Goal: Information Seeking & Learning: Learn about a topic

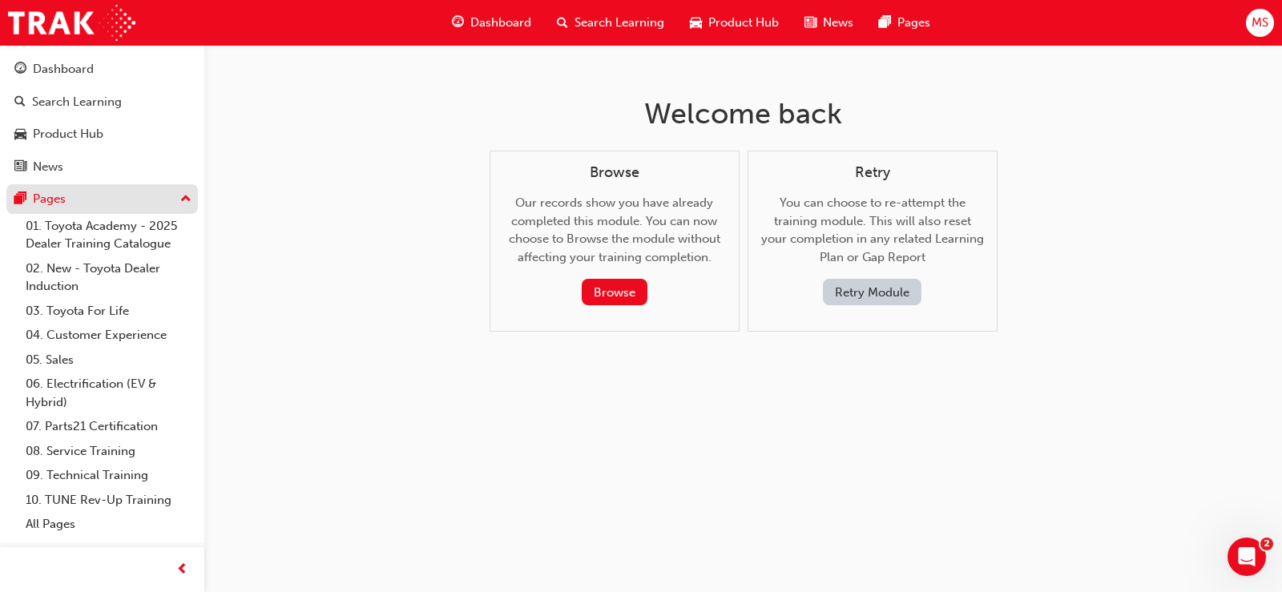
click at [76, 196] on div "Pages" at bounding box center [102, 199] width 176 height 20
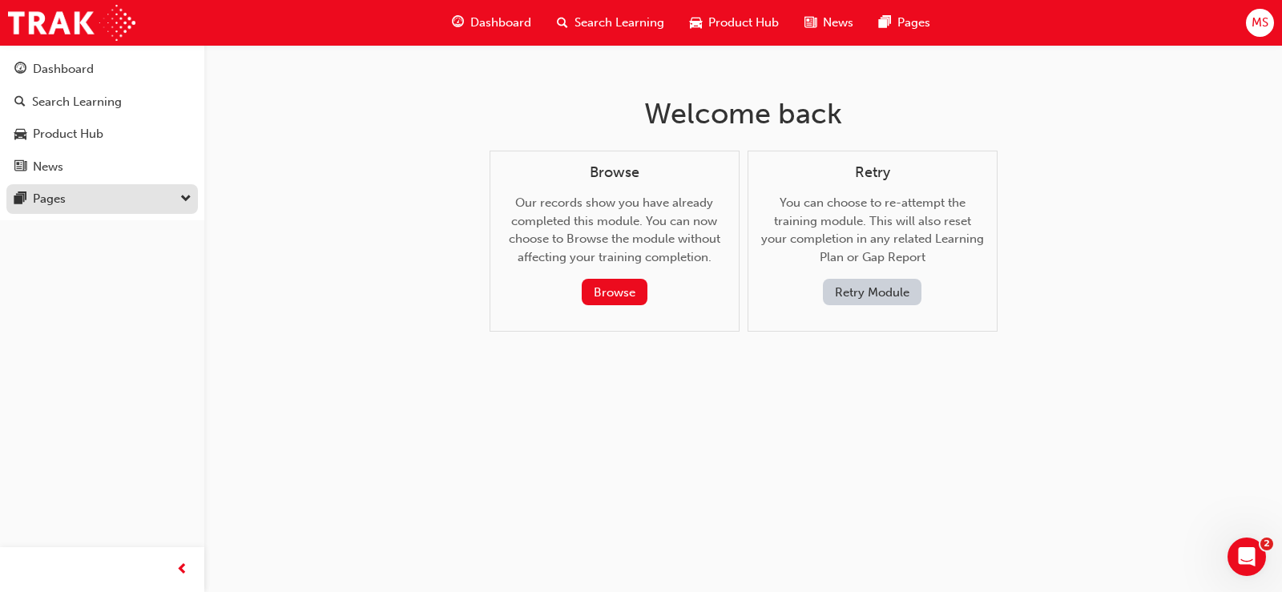
click at [51, 192] on div "Pages" at bounding box center [49, 199] width 33 height 18
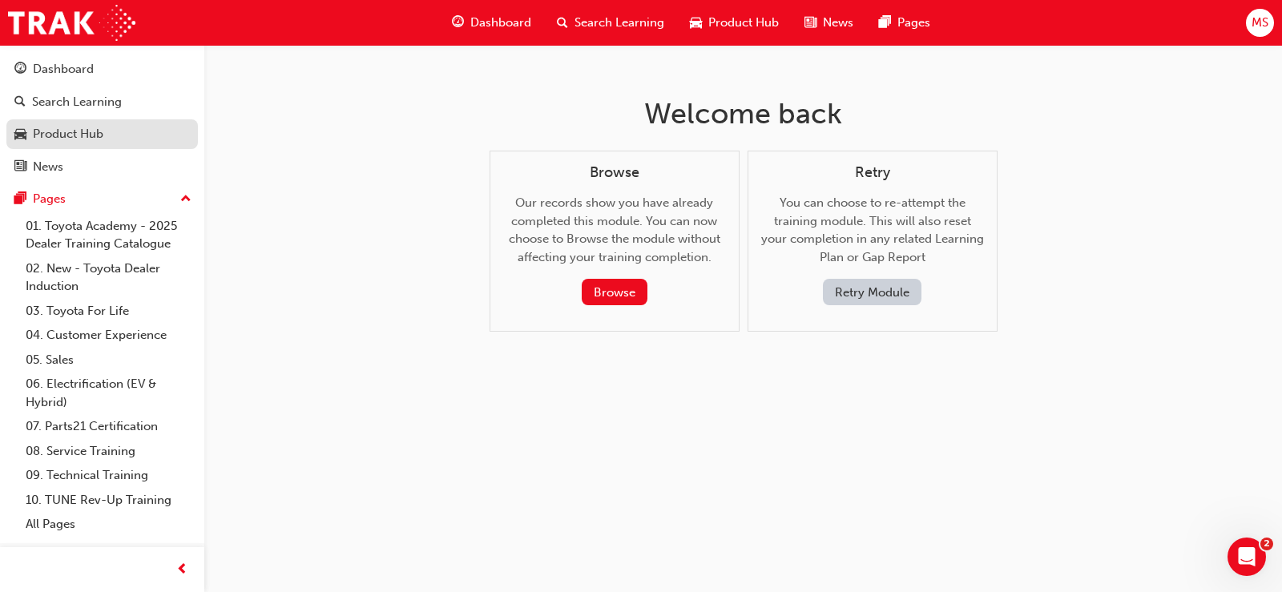
click at [59, 147] on link "Product Hub" at bounding box center [102, 134] width 192 height 30
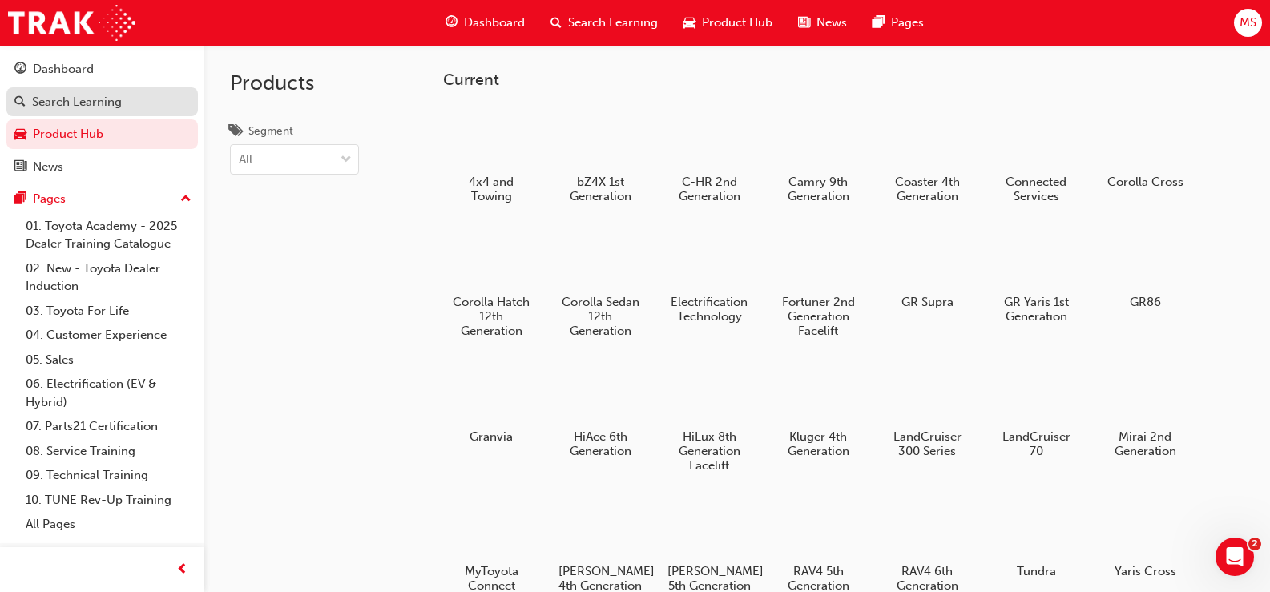
click at [104, 93] on div "Search Learning" at bounding box center [77, 102] width 90 height 18
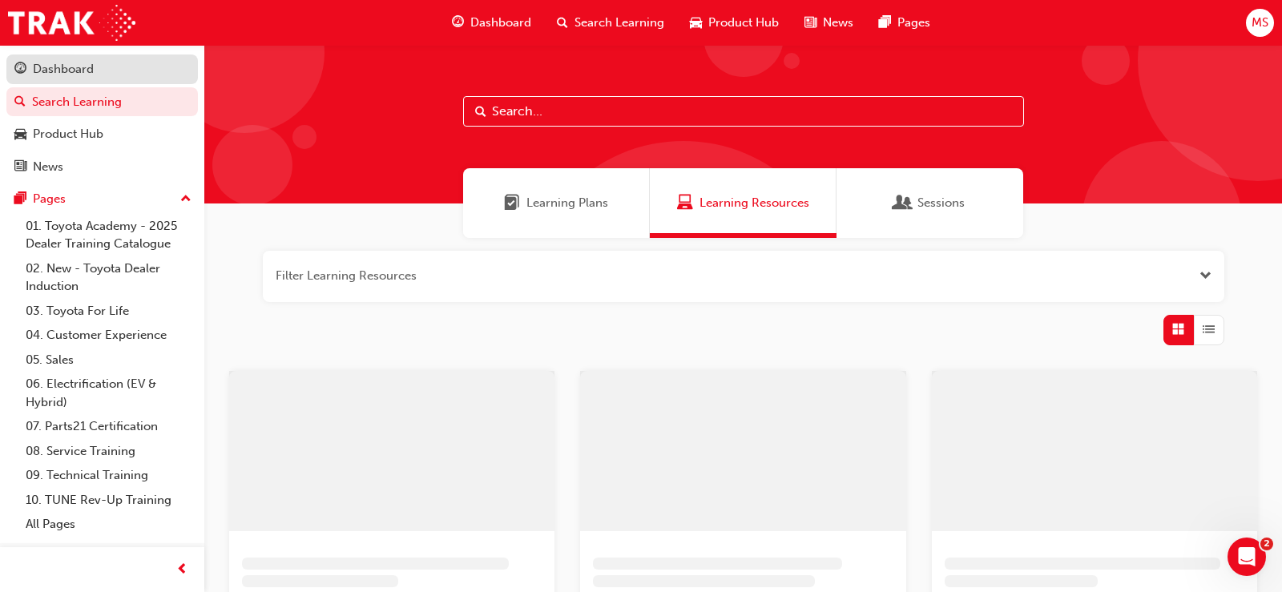
click at [68, 71] on div "Dashboard" at bounding box center [63, 69] width 61 height 18
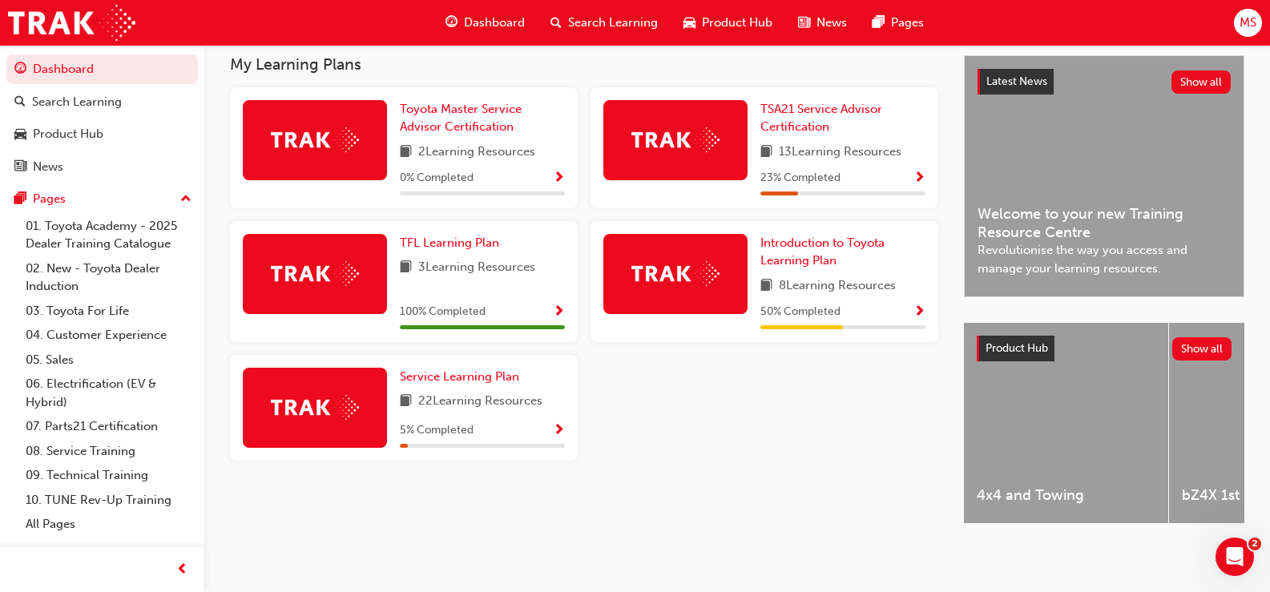
scroll to position [365, 0]
click at [813, 127] on span "TSA21 Service Advisor Certification" at bounding box center [822, 118] width 122 height 33
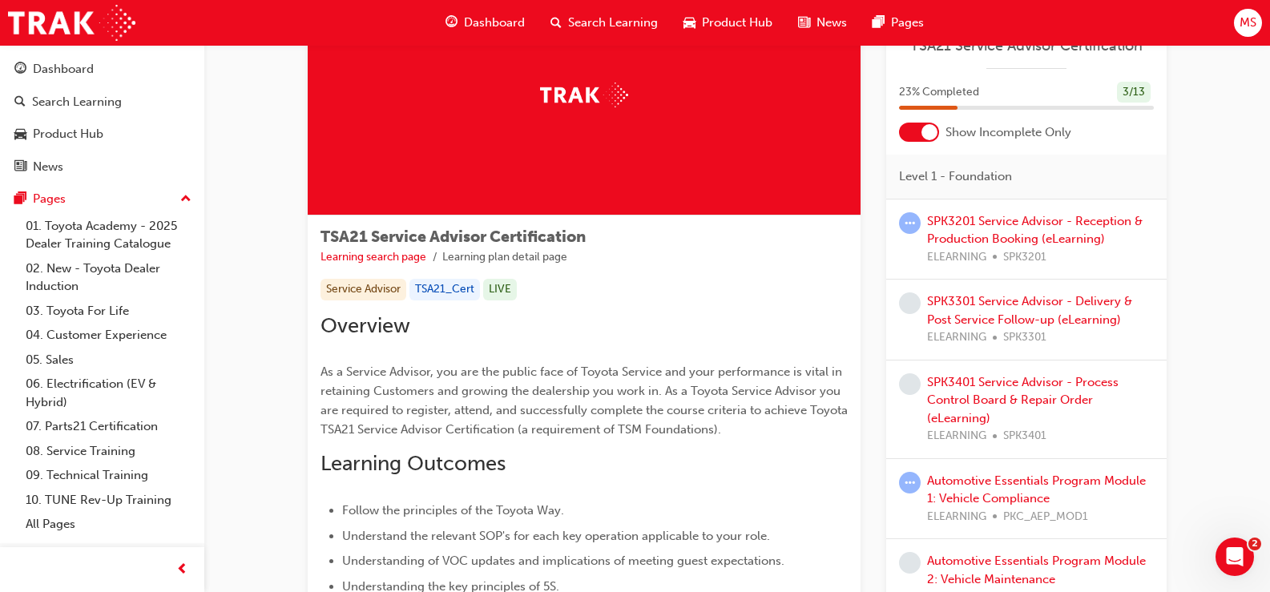
scroll to position [80, 0]
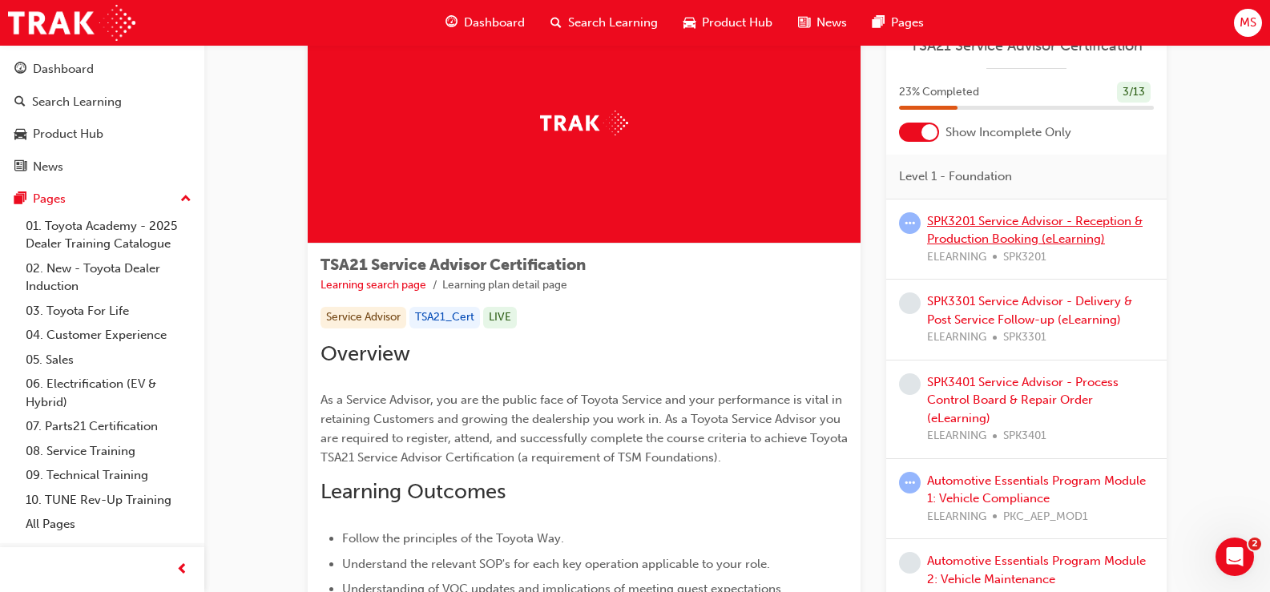
click at [974, 227] on link "SPK3201 Service Advisor - Reception & Production Booking (eLearning)" at bounding box center [1035, 230] width 216 height 33
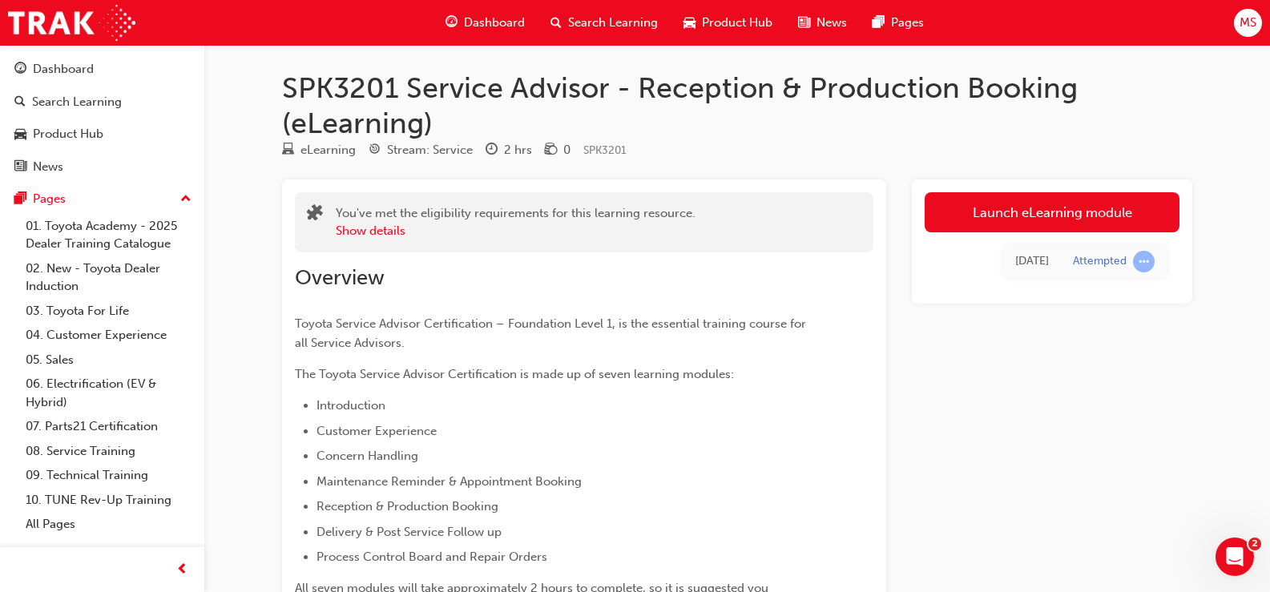
click at [968, 213] on link "Launch eLearning module" at bounding box center [1052, 212] width 255 height 40
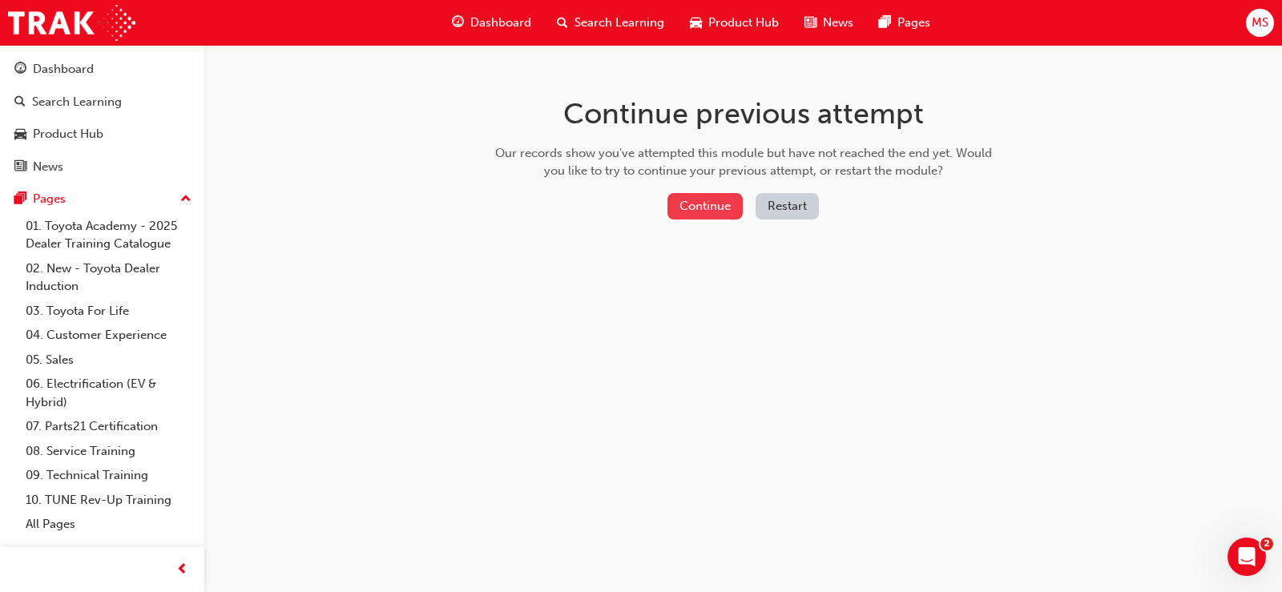
click at [720, 202] on button "Continue" at bounding box center [705, 206] width 75 height 26
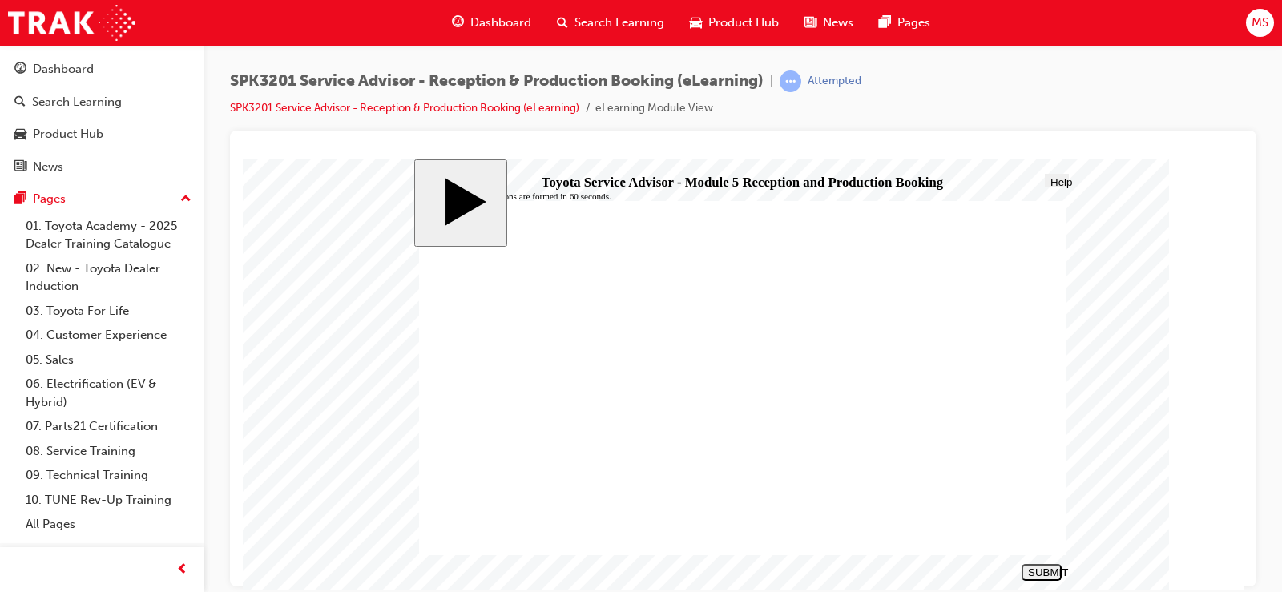
radio input "true"
click at [1042, 571] on div "SUBMIT" at bounding box center [1041, 572] width 27 height 12
radio input "true"
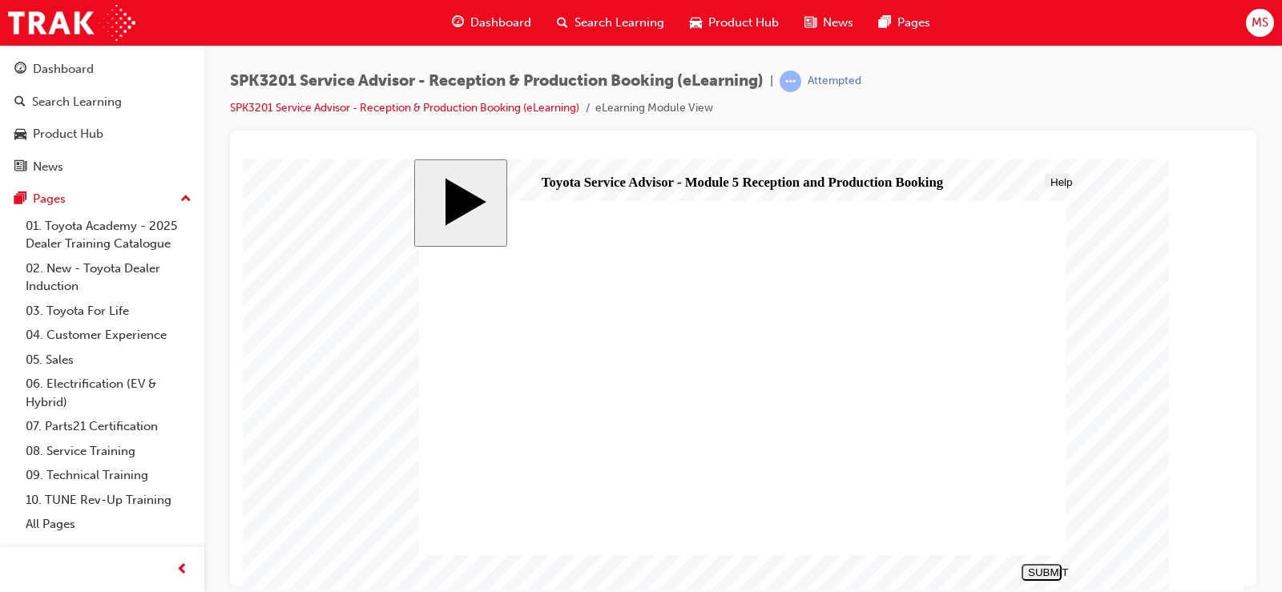
click at [1032, 567] on div "SUBMIT" at bounding box center [1041, 572] width 27 height 12
radio input "true"
click at [1040, 564] on button "SUBMIT" at bounding box center [1042, 571] width 40 height 17
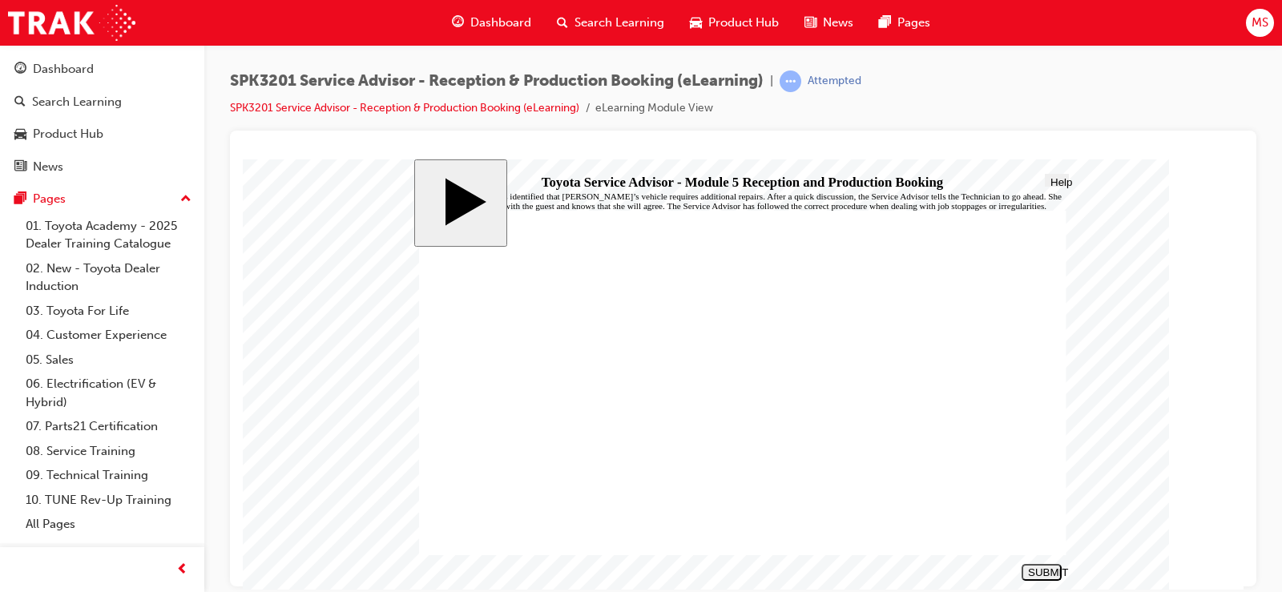
drag, startPoint x: 552, startPoint y: 454, endPoint x: 542, endPoint y: 426, distance: 29.9
radio input "true"
click at [1049, 568] on div "SUBMIT" at bounding box center [1041, 572] width 27 height 12
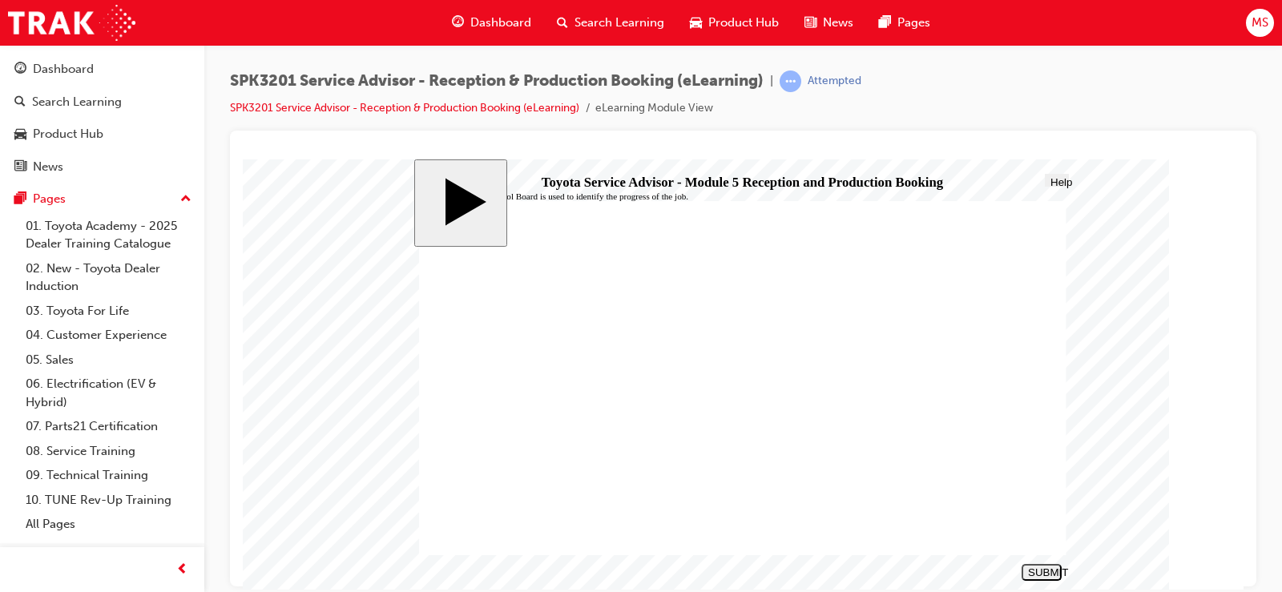
radio input "true"
click at [1056, 573] on div "SUBMIT" at bounding box center [1041, 572] width 27 height 12
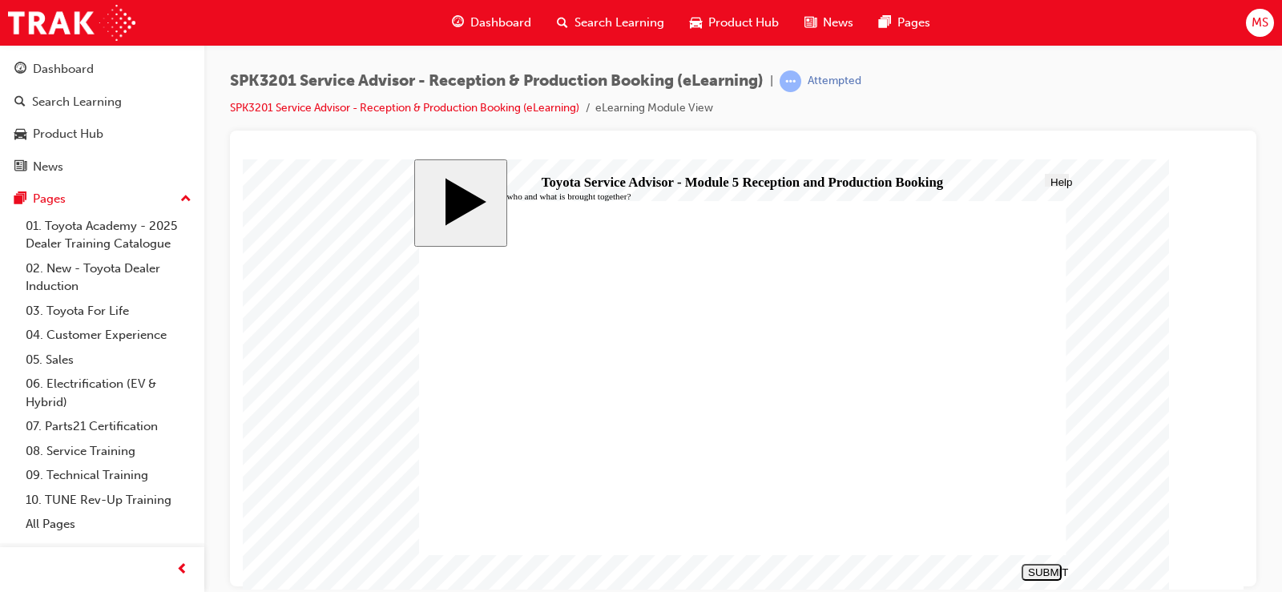
radio input "true"
click at [1052, 568] on div "SUBMIT" at bounding box center [1041, 572] width 27 height 12
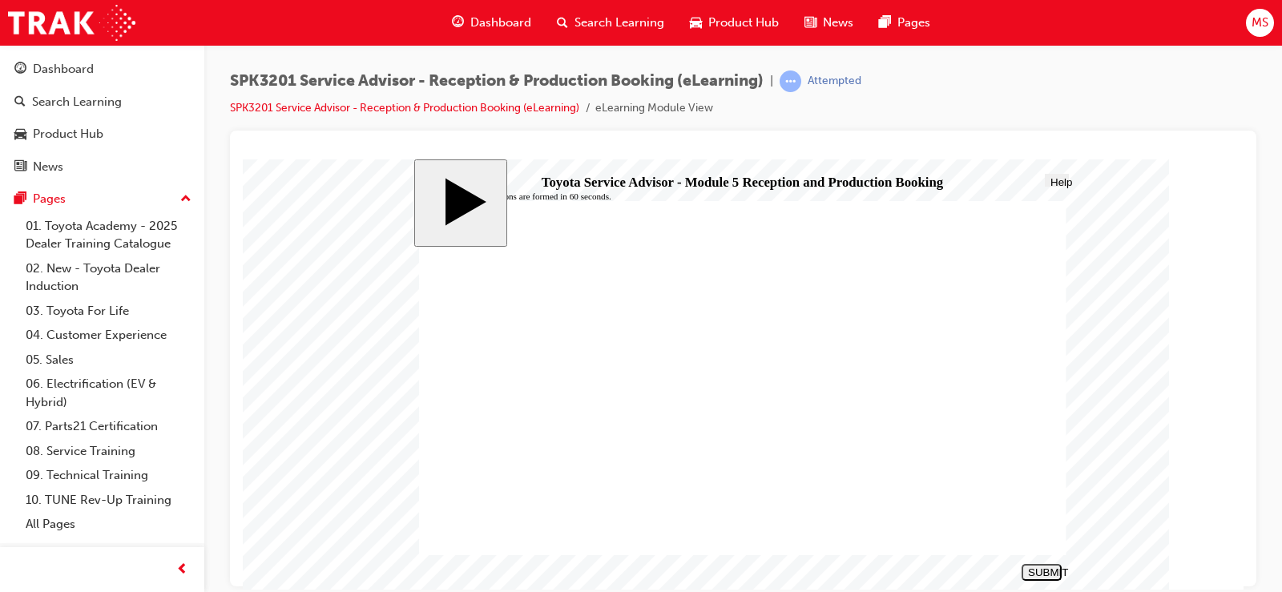
radio input "true"
click at [1049, 579] on button "SUBMIT" at bounding box center [1042, 571] width 40 height 17
radio input "true"
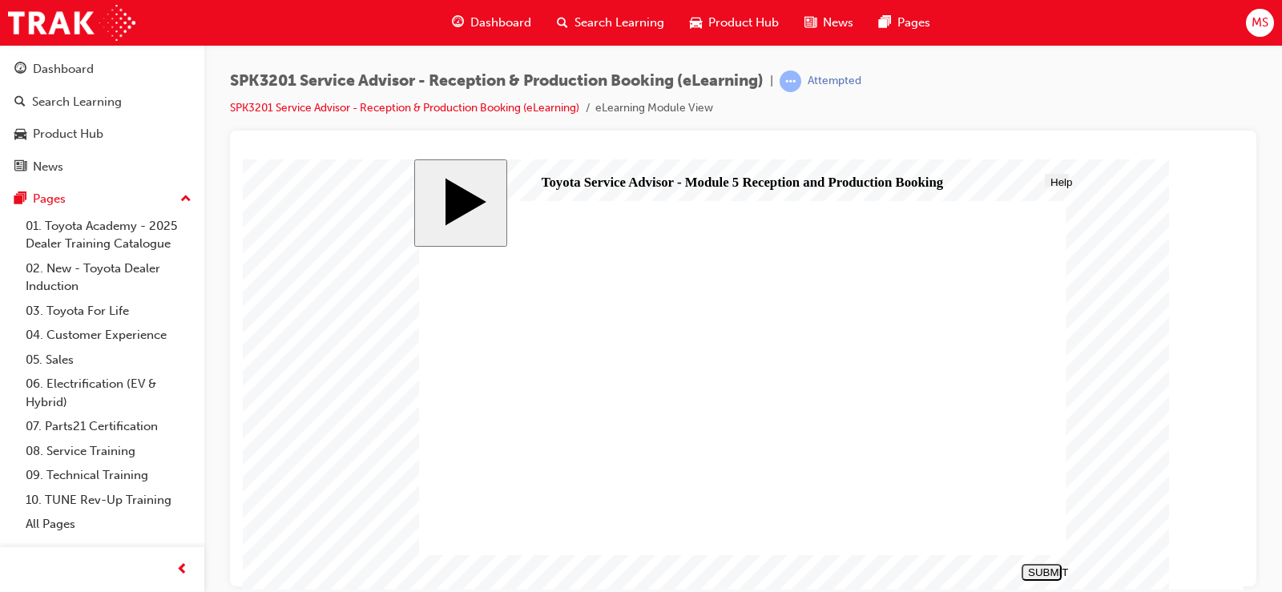
click at [1032, 575] on div "SUBMIT" at bounding box center [1041, 572] width 27 height 12
radio input "true"
click at [1056, 570] on div "SUBMIT" at bounding box center [1041, 572] width 27 height 12
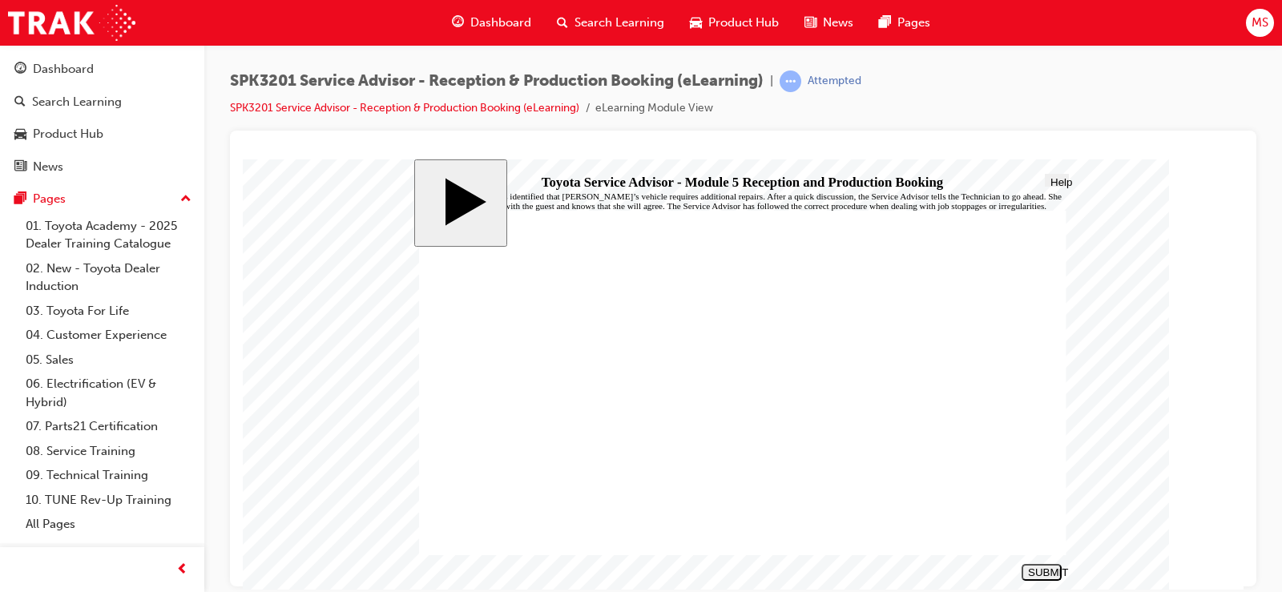
radio input "true"
click at [1034, 566] on button "SUBMIT" at bounding box center [1042, 571] width 40 height 17
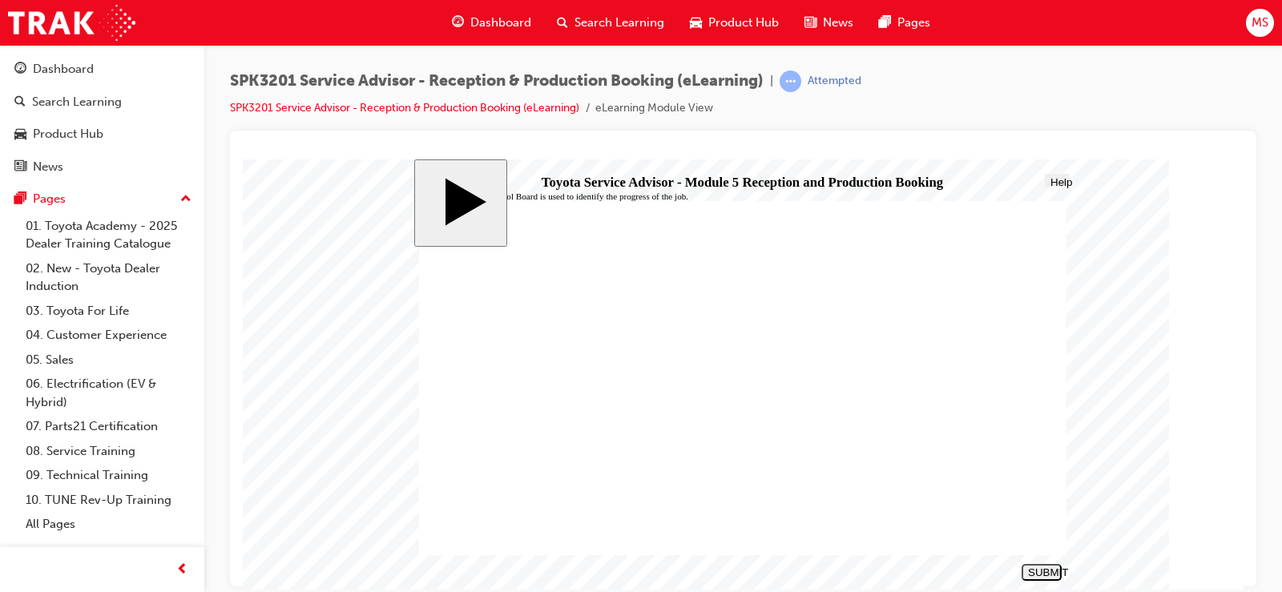
drag, startPoint x: 528, startPoint y: 329, endPoint x: 537, endPoint y: 331, distance: 9.1
radio input "true"
click at [1050, 571] on div "SUBMIT" at bounding box center [1041, 572] width 27 height 12
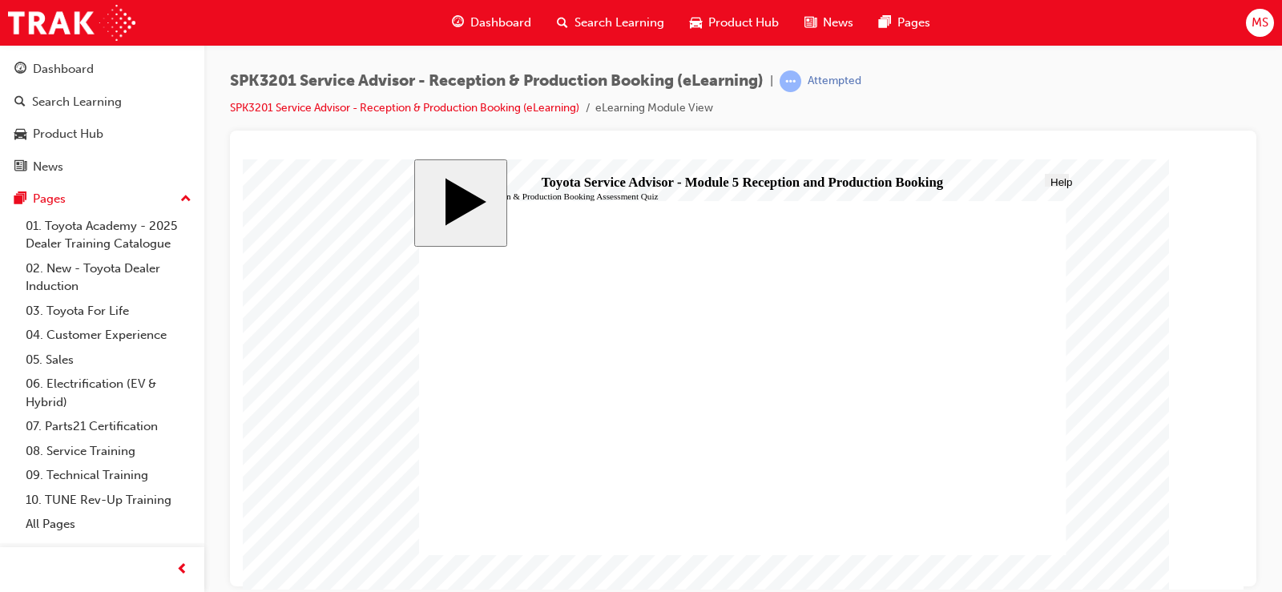
radio input "true"
click at [1056, 567] on div "SUBMIT" at bounding box center [1041, 572] width 27 height 12
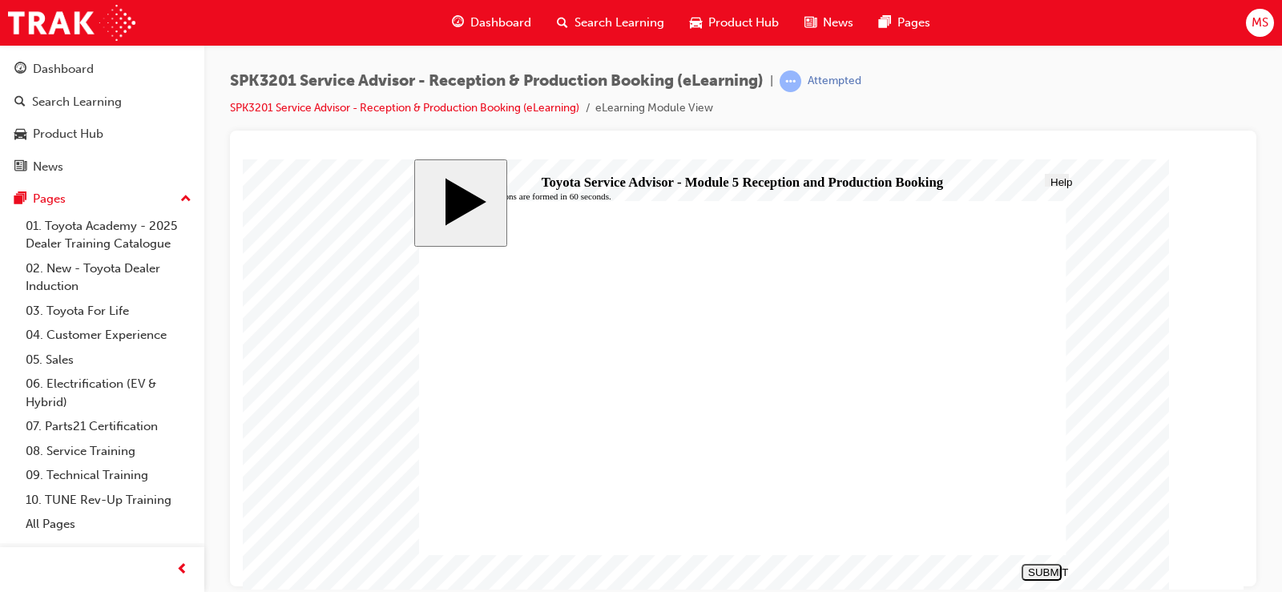
radio input "true"
click at [1043, 571] on div "SUBMIT" at bounding box center [1041, 572] width 27 height 12
drag, startPoint x: 534, startPoint y: 390, endPoint x: 727, endPoint y: 466, distance: 207.6
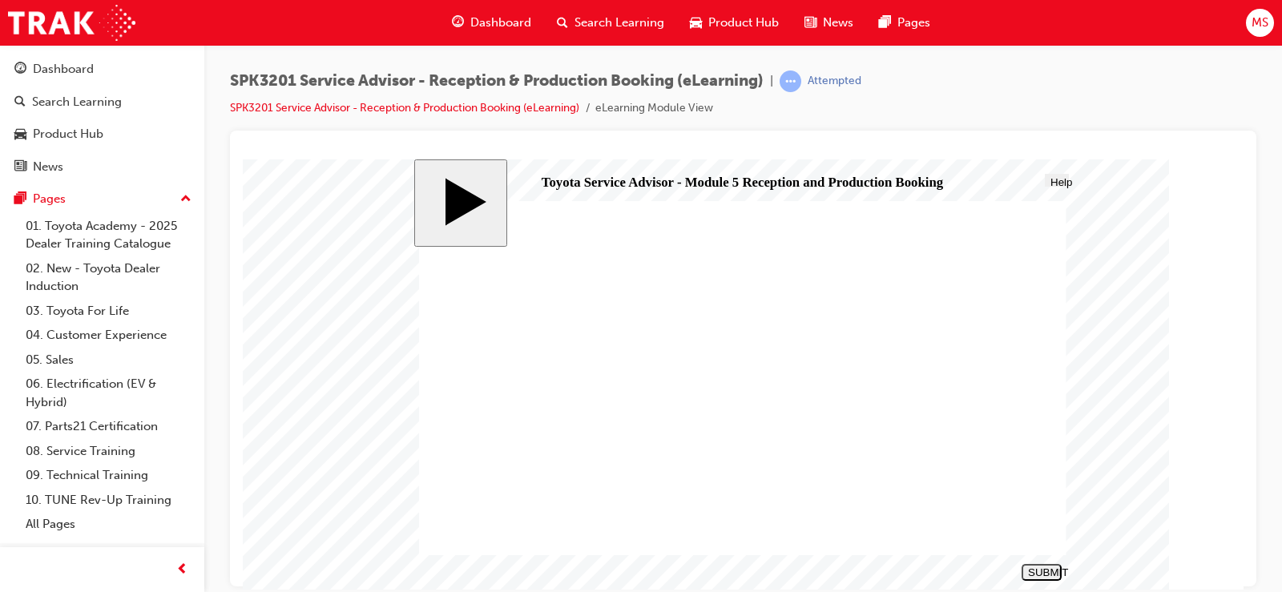
radio input "true"
click at [1047, 561] on nav "SUBMIT NEXT PREV" at bounding box center [1039, 572] width 46 height 26
click at [1050, 570] on div "SUBMIT" at bounding box center [1041, 572] width 27 height 12
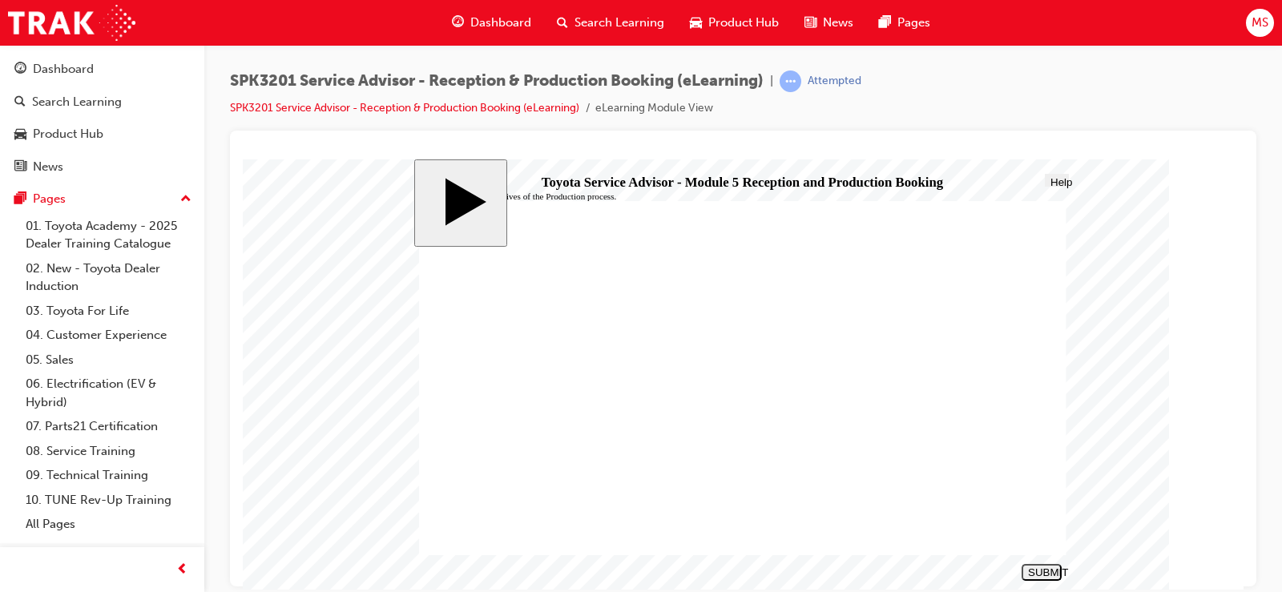
radio input "true"
click at [1042, 566] on button "SUBMIT" at bounding box center [1042, 571] width 40 height 17
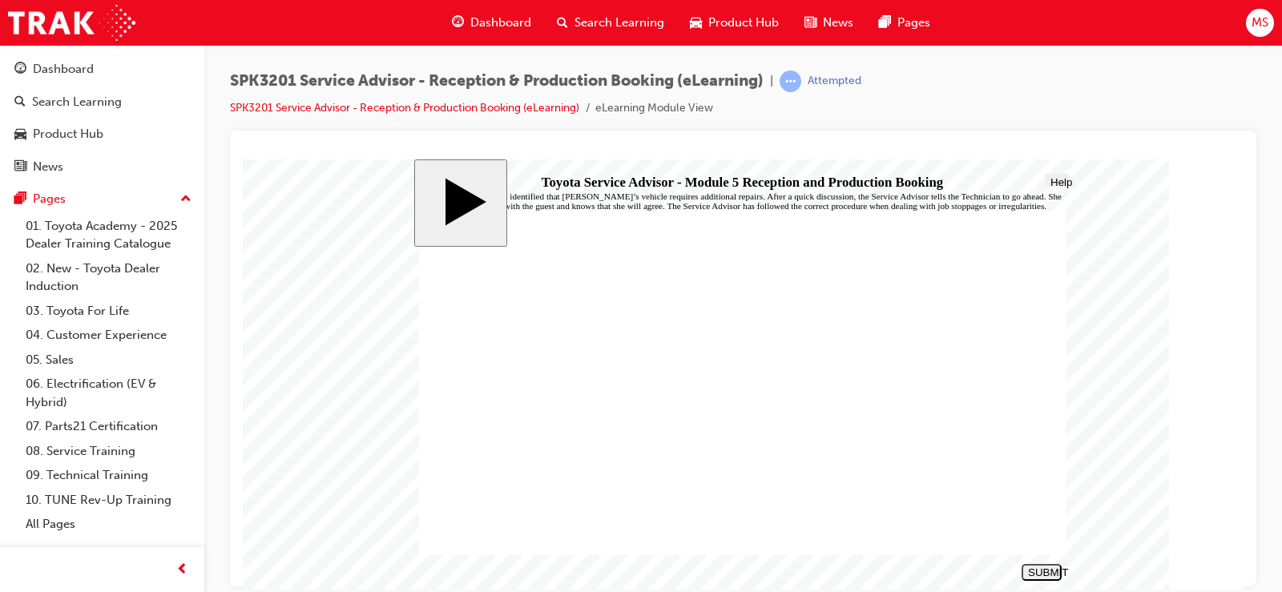
drag, startPoint x: 508, startPoint y: 454, endPoint x: 530, endPoint y: 454, distance: 21.7
radio input "true"
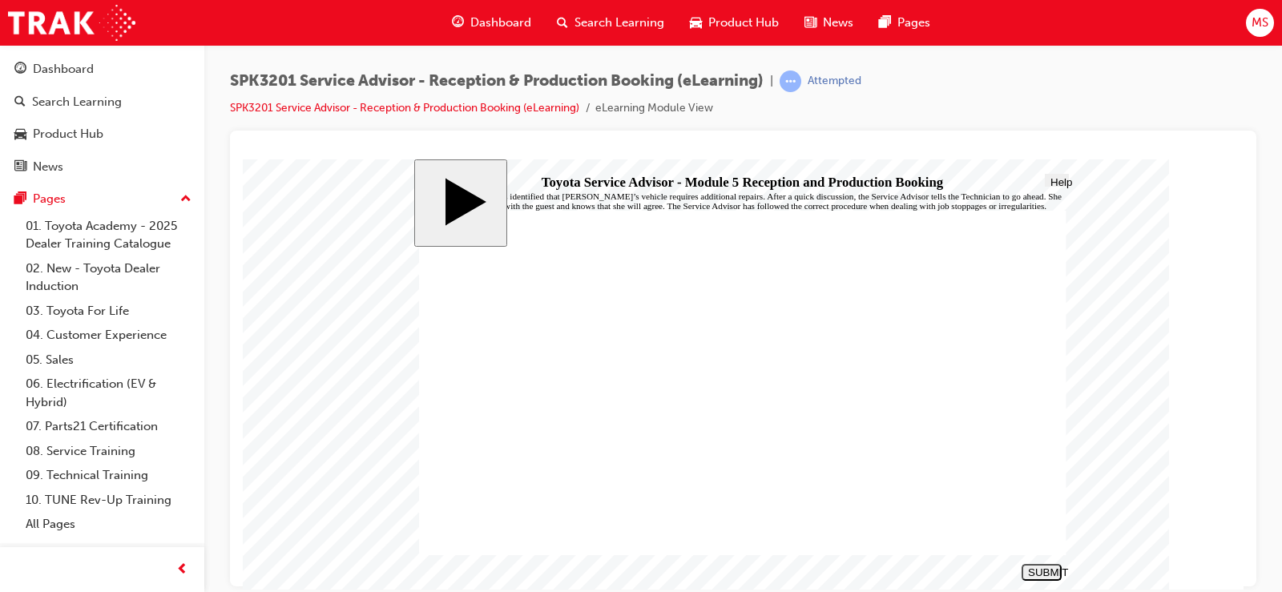
click at [1043, 579] on button "SUBMIT" at bounding box center [1042, 571] width 40 height 17
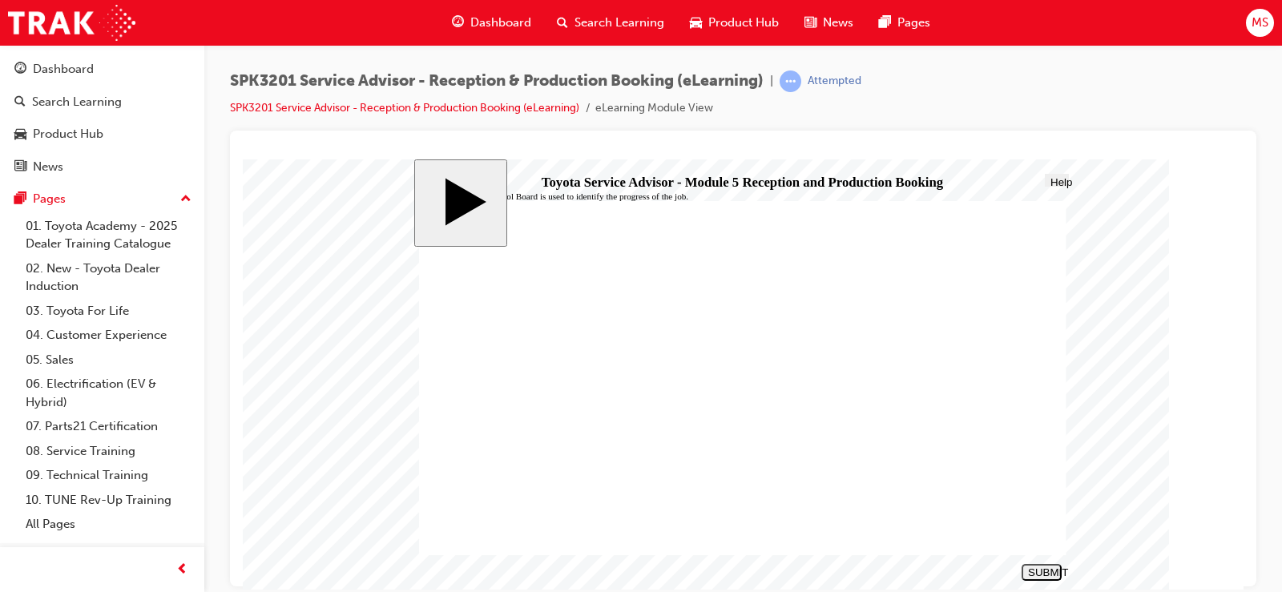
radio input "true"
click at [1029, 575] on div "SUBMIT" at bounding box center [1041, 572] width 27 height 12
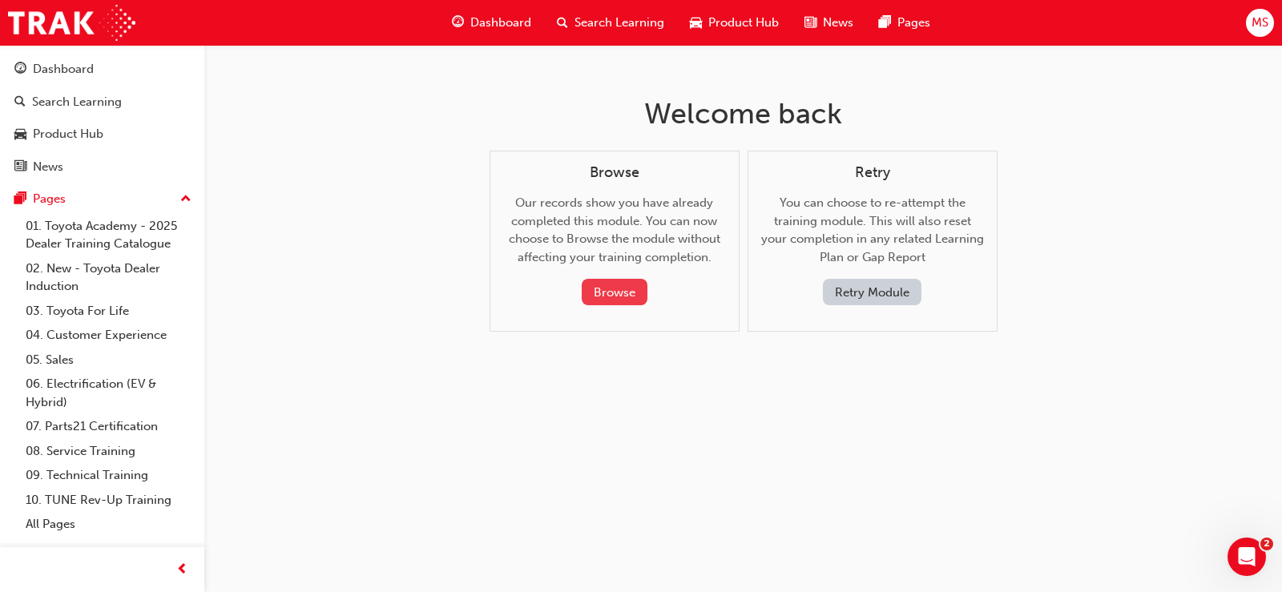
click at [641, 291] on button "Browse" at bounding box center [615, 292] width 66 height 26
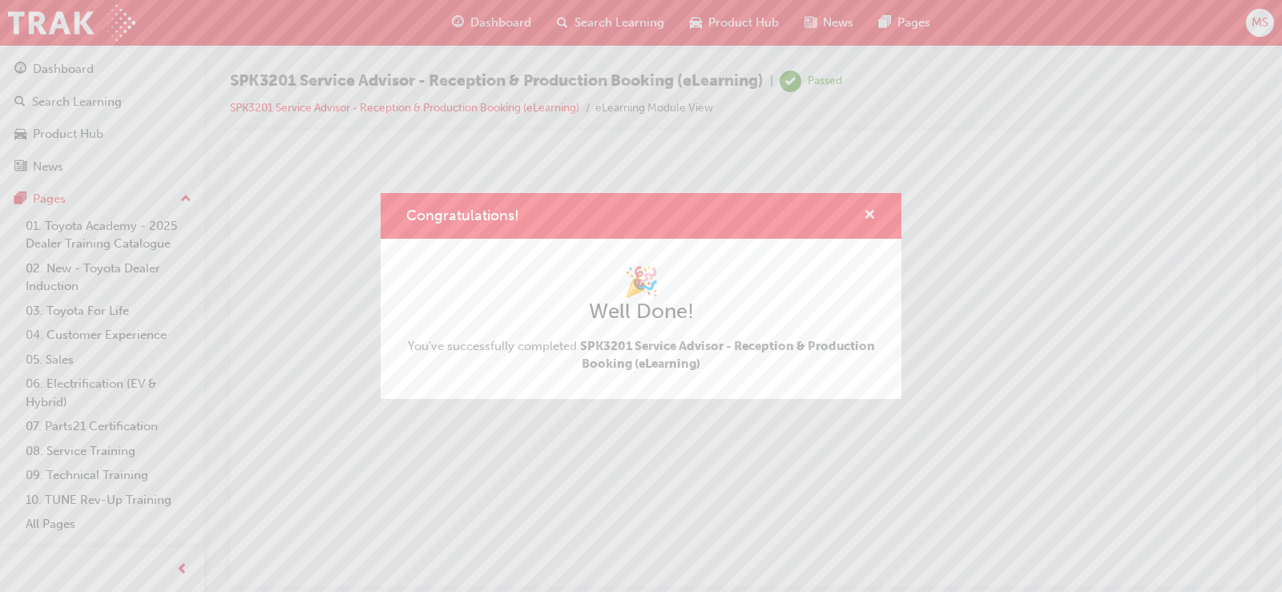
click at [870, 219] on span "cross-icon" at bounding box center [870, 216] width 12 height 14
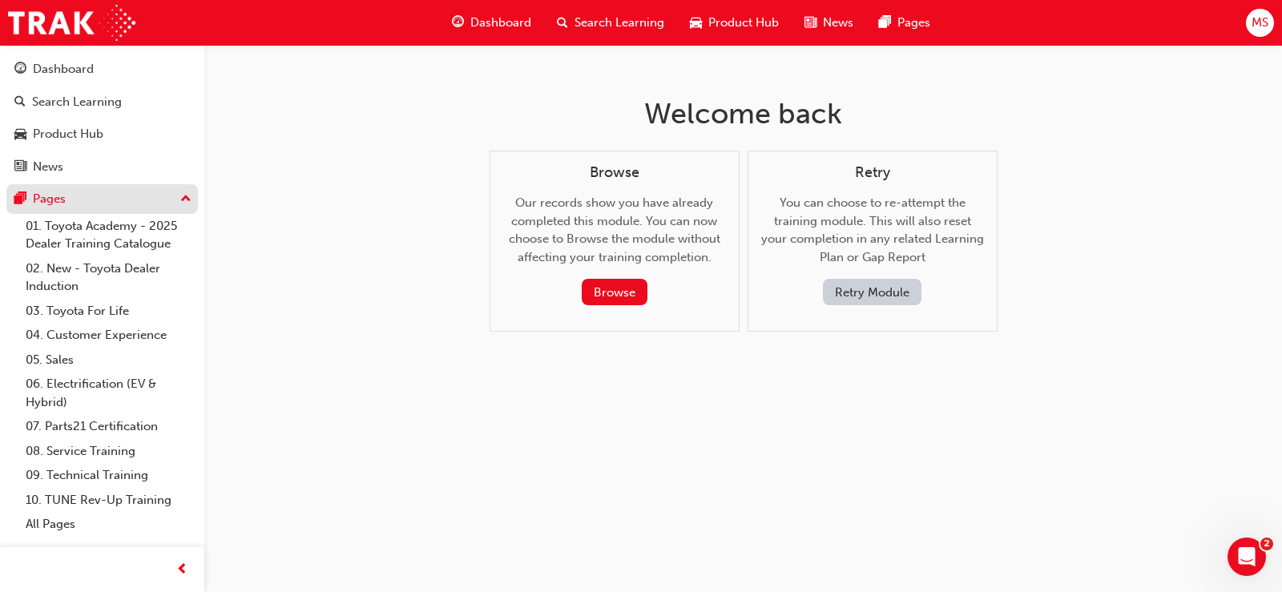
click at [78, 192] on div "Pages" at bounding box center [102, 199] width 176 height 20
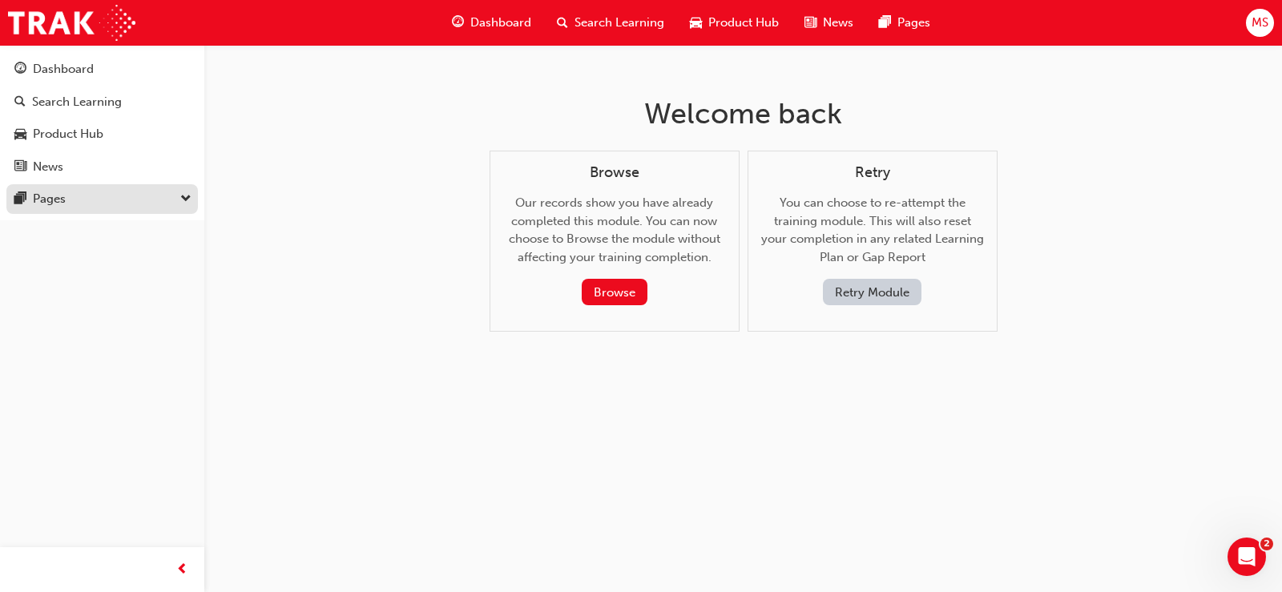
click at [60, 195] on div "Pages" at bounding box center [49, 199] width 33 height 18
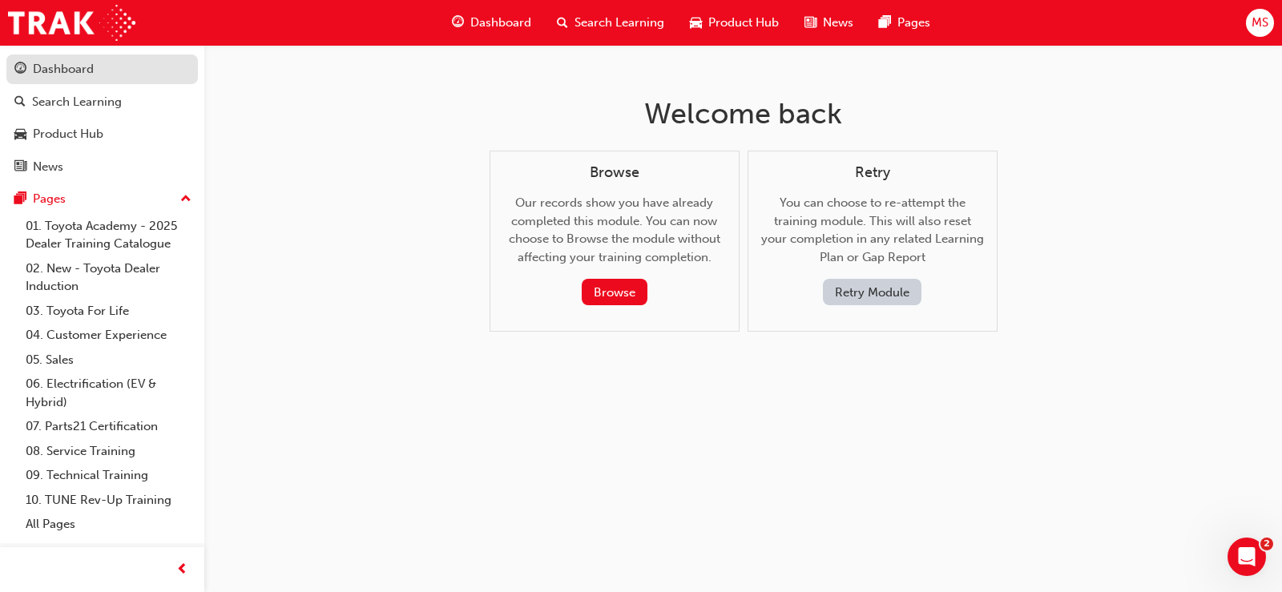
click at [43, 78] on div "Dashboard" at bounding box center [63, 69] width 61 height 18
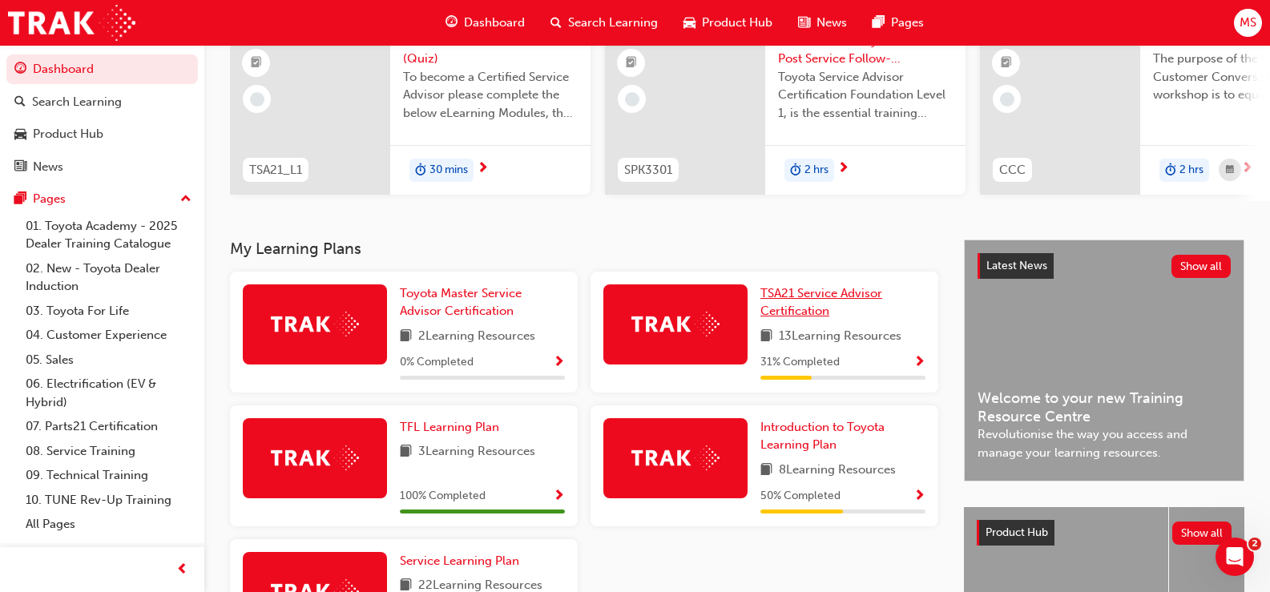
scroll to position [240, 0]
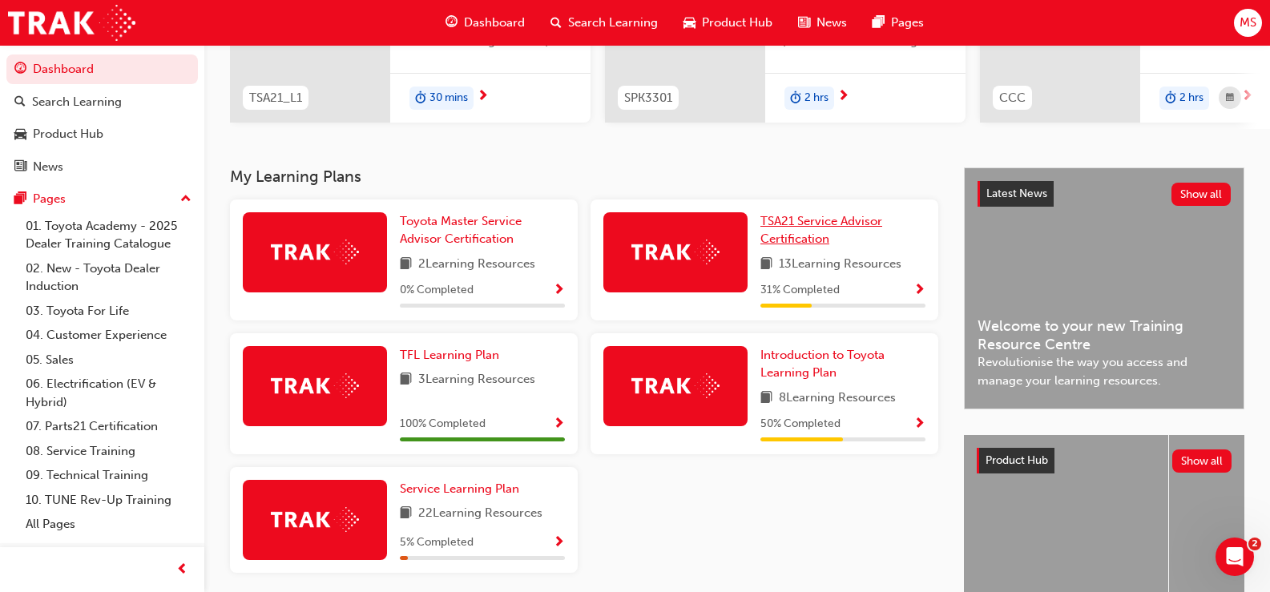
click at [783, 232] on span "TSA21 Service Advisor Certification" at bounding box center [822, 230] width 122 height 33
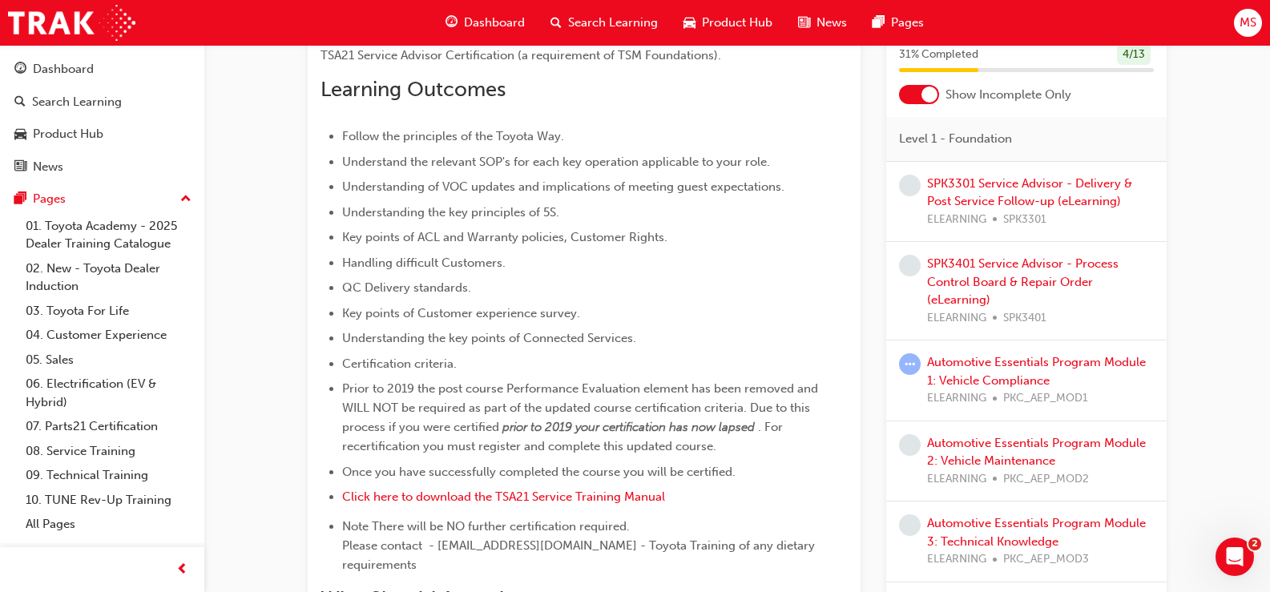
scroll to position [82, 0]
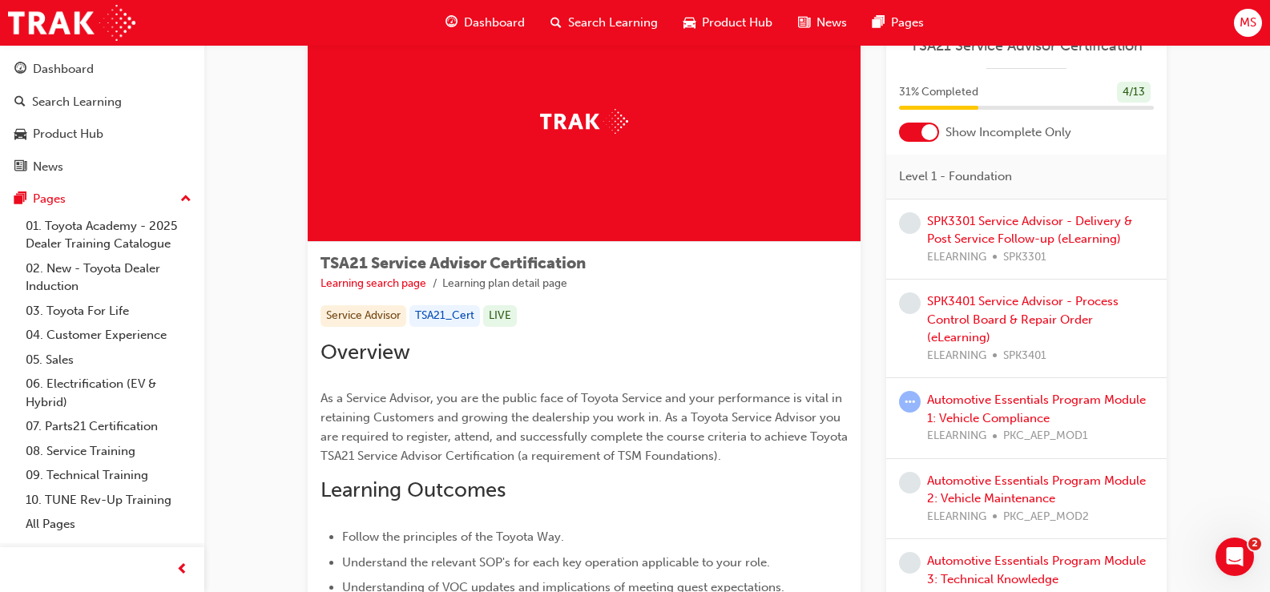
click at [969, 228] on div "SPK3301 Service Advisor - Delivery & Post Service Follow-up (eLearning) ELEARNI…" at bounding box center [1040, 239] width 227 height 55
click at [969, 233] on link "SPK3301 Service Advisor - Delivery & Post Service Follow-up (eLearning)" at bounding box center [1029, 230] width 205 height 33
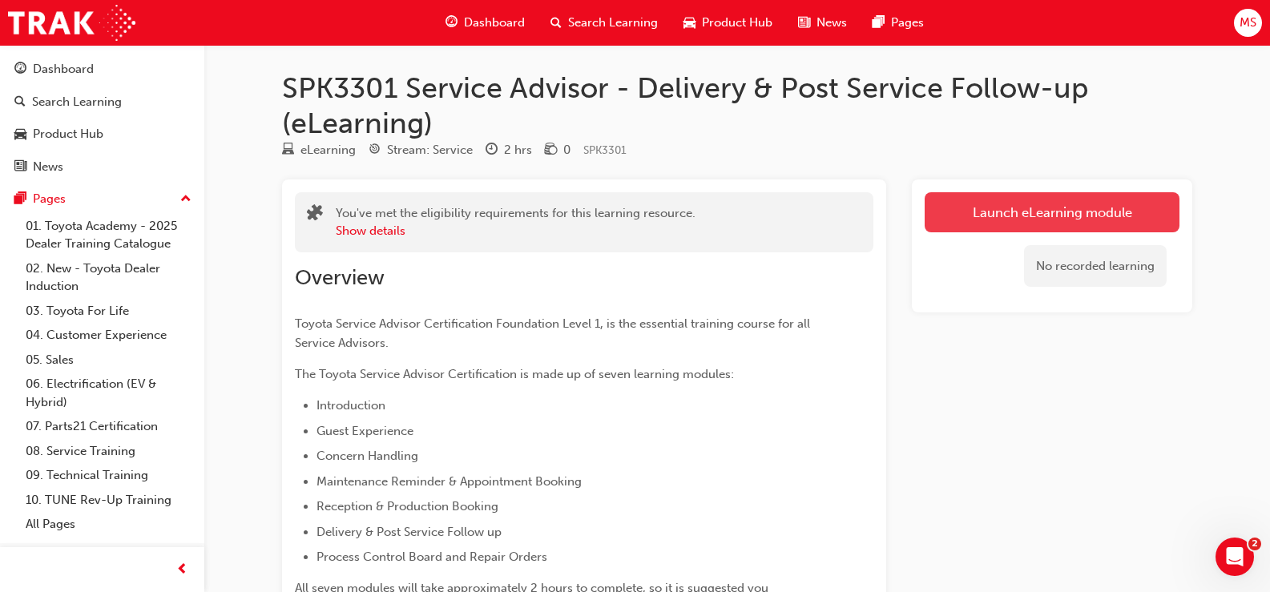
click at [983, 205] on link "Launch eLearning module" at bounding box center [1052, 212] width 255 height 40
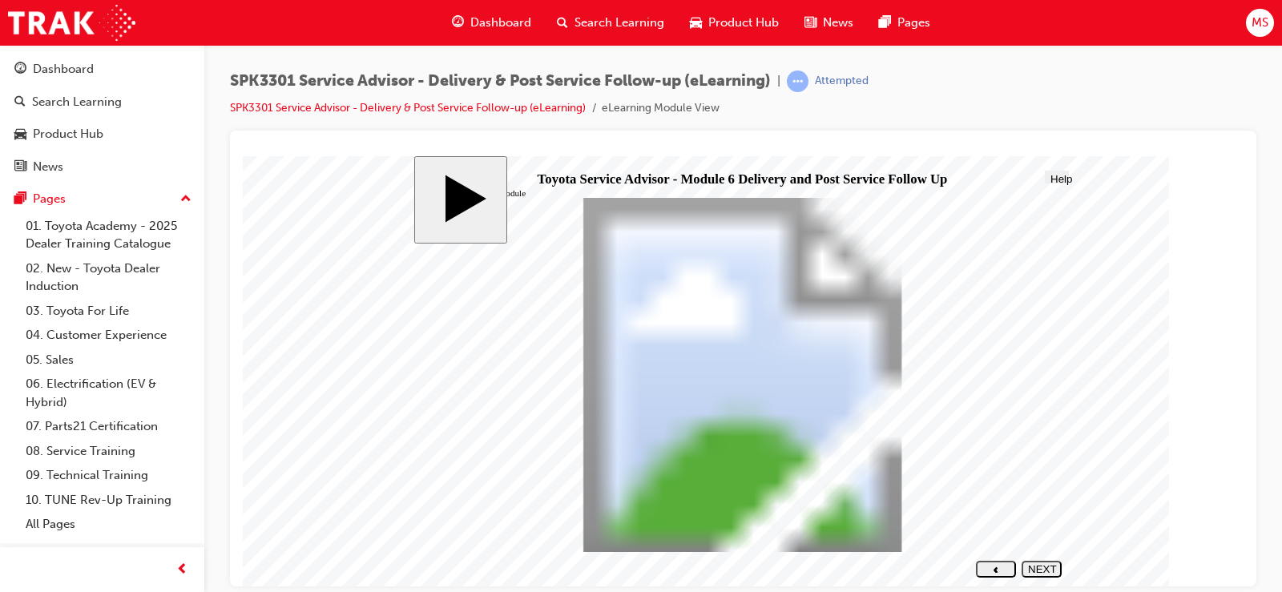
click at [1049, 566] on div "NEXT" at bounding box center [1041, 575] width 27 height 24
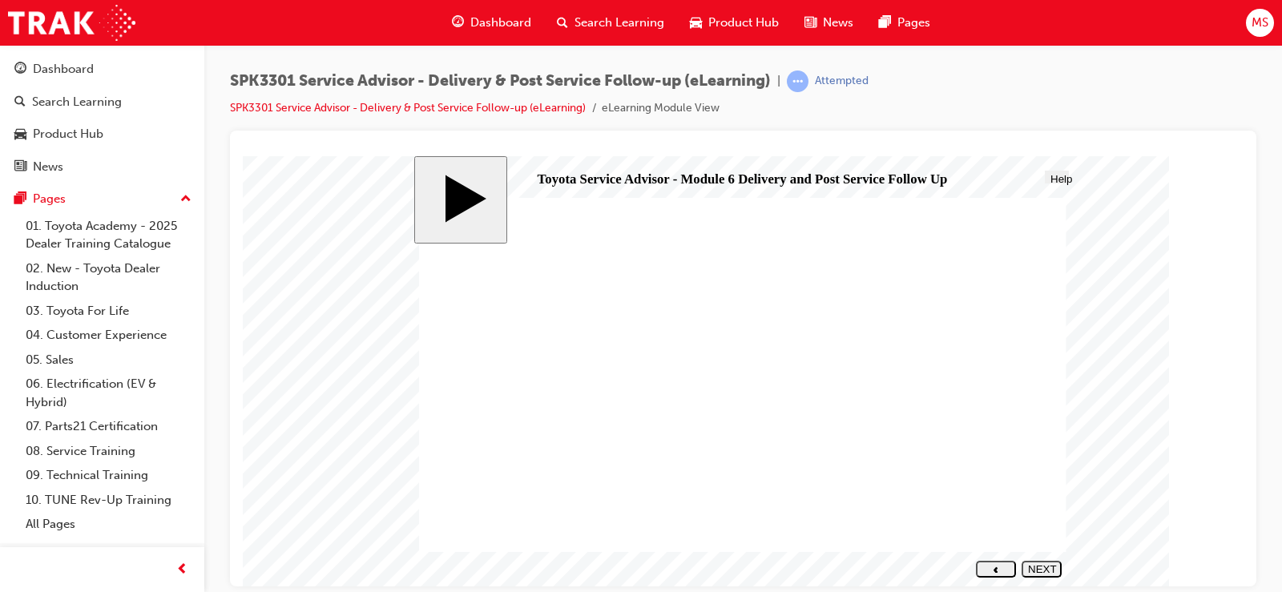
click at [1056, 573] on div "NEXT" at bounding box center [1041, 575] width 27 height 24
click at [1035, 568] on div "NEXT" at bounding box center [1041, 575] width 27 height 24
